Goal: Task Accomplishment & Management: Manage account settings

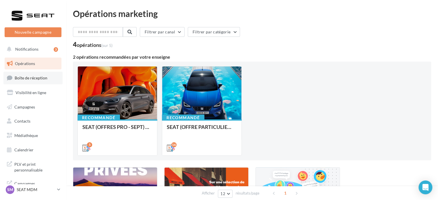
click at [39, 79] on span "Boîte de réception" at bounding box center [31, 77] width 33 height 5
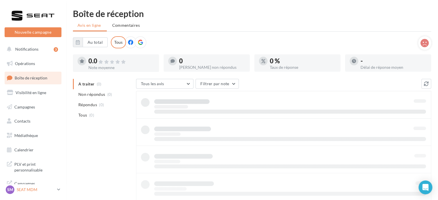
click at [59, 188] on icon at bounding box center [58, 189] width 3 height 5
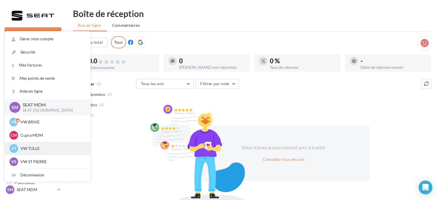
click at [43, 147] on p "VW TULLE" at bounding box center [51, 148] width 63 height 6
